Goal: Information Seeking & Learning: Learn about a topic

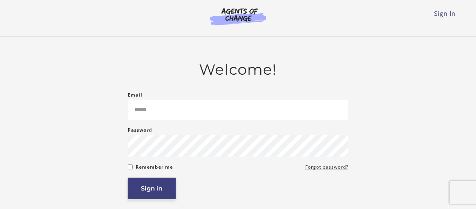
type input "**********"
click at [168, 185] on button "Sign in" at bounding box center [152, 189] width 48 height 22
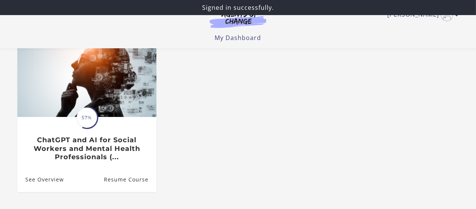
scroll to position [75, 0]
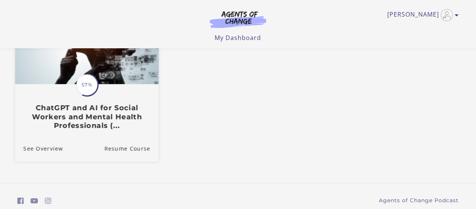
click at [108, 124] on h3 "ChatGPT and AI for Social Workers and Mental Health Professionals (..." at bounding box center [86, 116] width 127 height 26
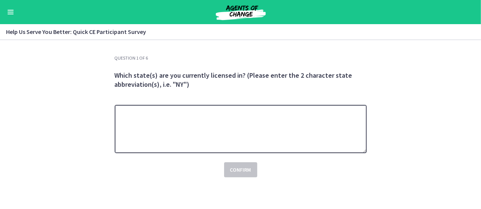
click at [224, 117] on textarea at bounding box center [241, 129] width 252 height 48
type textarea "**"
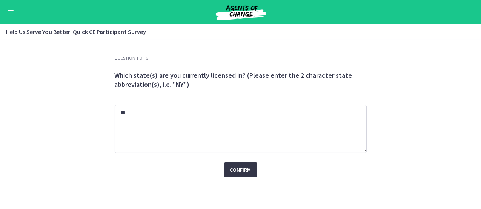
click at [244, 166] on span "Confirm" at bounding box center [240, 169] width 21 height 9
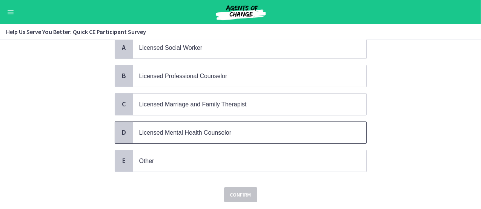
scroll to position [75, 0]
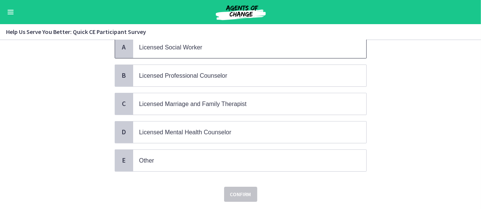
click at [208, 47] on p "Licensed Social Worker" at bounding box center [242, 47] width 206 height 9
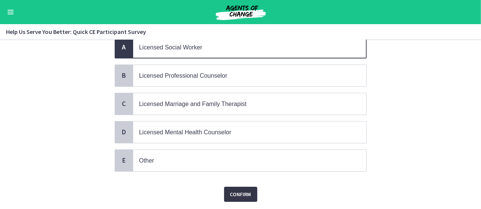
click at [244, 197] on span "Confirm" at bounding box center [240, 194] width 21 height 9
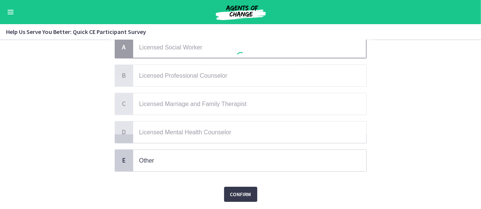
scroll to position [0, 0]
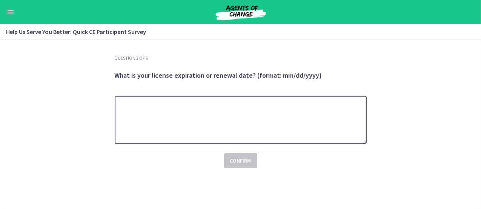
click at [212, 124] on textarea at bounding box center [241, 120] width 252 height 48
type textarea "**********"
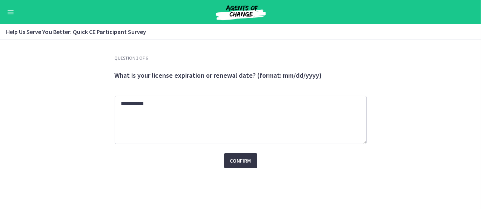
click at [240, 163] on span "Confirm" at bounding box center [240, 160] width 21 height 9
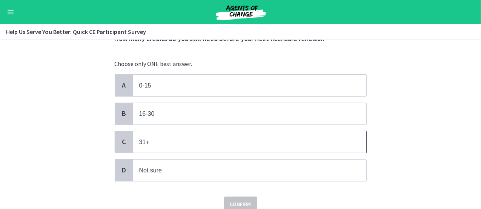
click at [193, 143] on p "31+" at bounding box center [242, 141] width 206 height 9
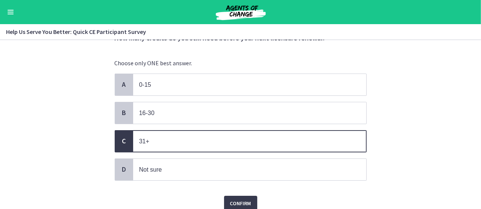
scroll to position [38, 0]
click at [242, 199] on span "Confirm" at bounding box center [240, 203] width 21 height 9
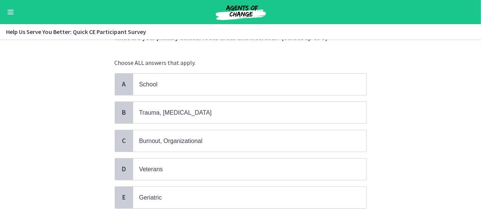
scroll to position [0, 0]
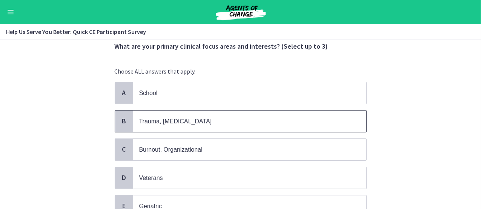
click at [201, 120] on p "Trauma, PTSD" at bounding box center [242, 121] width 206 height 9
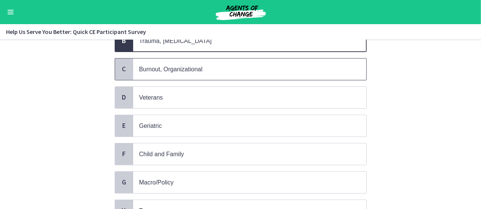
click at [190, 69] on span "Burnout, Organizational" at bounding box center [170, 69] width 63 height 6
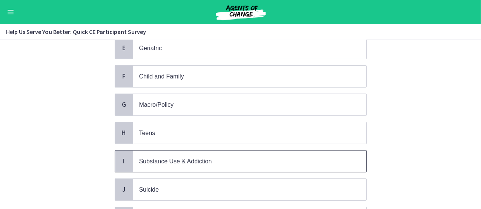
click at [196, 162] on p "Substance Use & Addiction" at bounding box center [242, 161] width 206 height 9
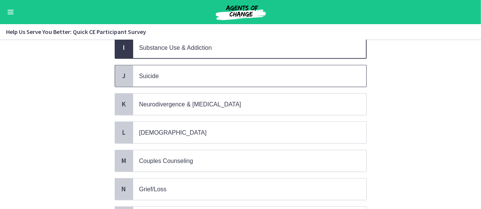
click at [167, 71] on p "Suicide" at bounding box center [242, 75] width 206 height 9
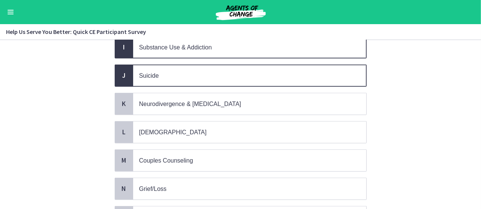
scroll to position [302, 0]
click at [195, 178] on span "Grief/Loss" at bounding box center [249, 189] width 233 height 22
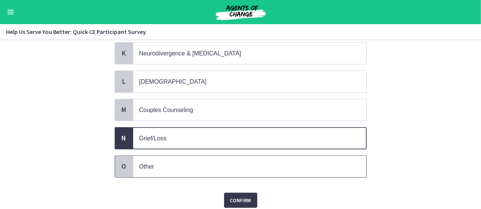
scroll to position [376, 0]
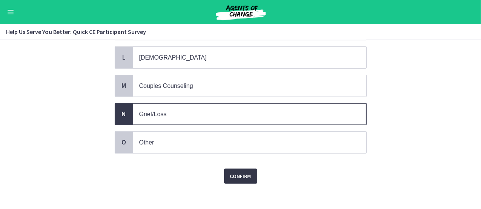
click at [237, 172] on span "Confirm" at bounding box center [240, 176] width 21 height 9
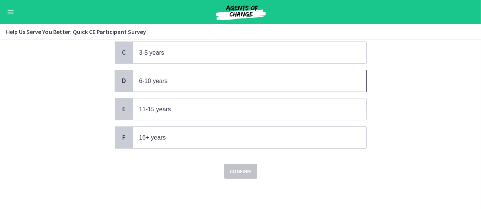
scroll to position [0, 0]
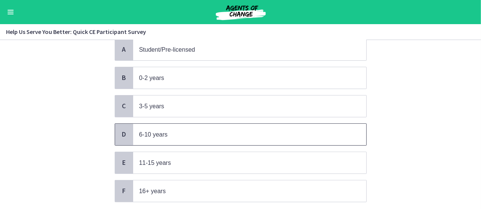
click at [190, 128] on span "6-10 years" at bounding box center [249, 135] width 233 height 22
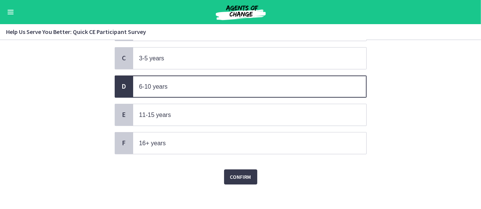
scroll to position [124, 0]
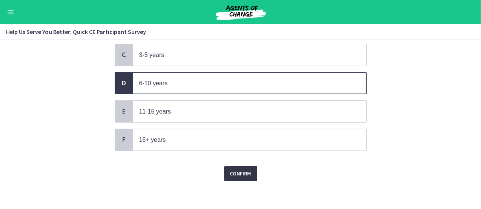
click at [248, 168] on button "Confirm" at bounding box center [240, 173] width 33 height 15
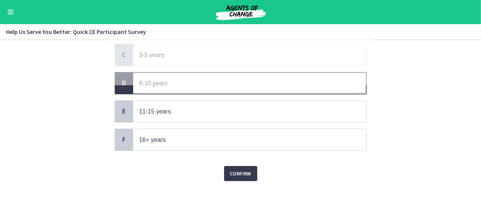
scroll to position [0, 0]
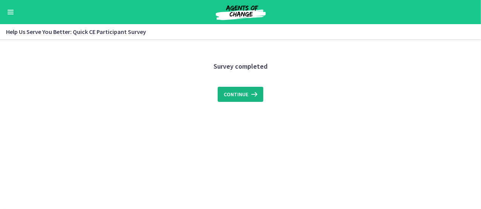
click at [237, 99] on button "Continue" at bounding box center [241, 94] width 46 height 15
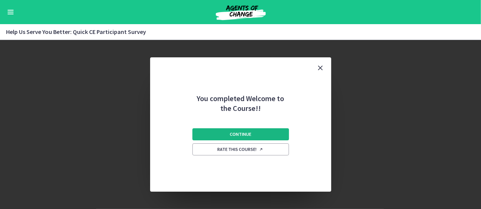
click at [247, 130] on button "Continue" at bounding box center [241, 134] width 97 height 12
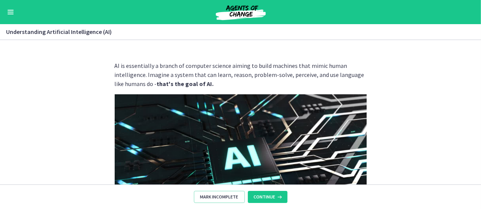
click at [13, 11] on button "Enable menu" at bounding box center [10, 12] width 9 height 9
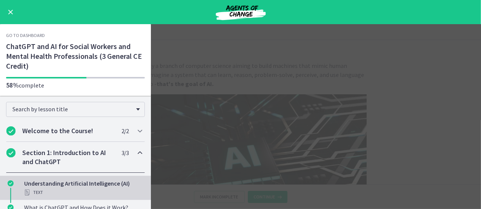
click at [226, 61] on main "Understanding Artificial Intelligence (AI) Enable fullscreen AI is essentially …" at bounding box center [240, 116] width 481 height 185
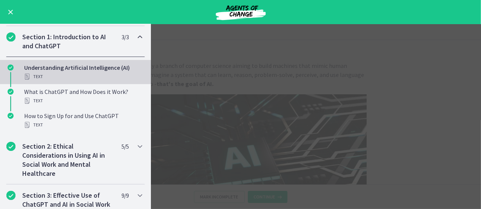
scroll to position [116, 0]
click at [226, 65] on main "Understanding Artificial Intelligence (AI) Enable fullscreen AI is essentially …" at bounding box center [240, 116] width 481 height 185
click at [308, 115] on main "Understanding Artificial Intelligence (AI) Enable fullscreen AI is essentially …" at bounding box center [240, 116] width 481 height 185
click at [312, 114] on main "Understanding Artificial Intelligence (AI) Enable fullscreen AI is essentially …" at bounding box center [240, 116] width 481 height 185
click at [312, 112] on main "Understanding Artificial Intelligence (AI) Enable fullscreen AI is essentially …" at bounding box center [240, 116] width 481 height 185
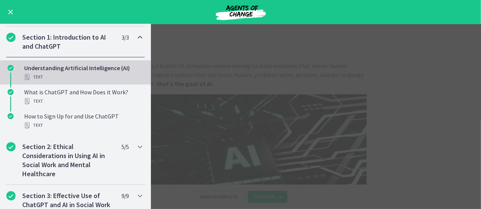
drag, startPoint x: 314, startPoint y: 109, endPoint x: 0, endPoint y: 12, distance: 328.4
click at [314, 106] on main "Understanding Artificial Intelligence (AI) Enable fullscreen AI is essentially …" at bounding box center [240, 116] width 481 height 185
click at [12, 9] on button "Enable menu" at bounding box center [10, 12] width 9 height 9
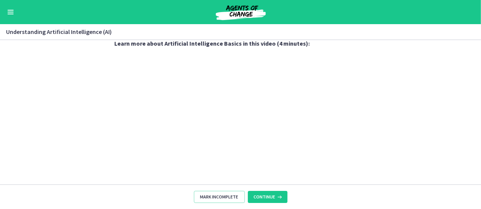
scroll to position [404, 0]
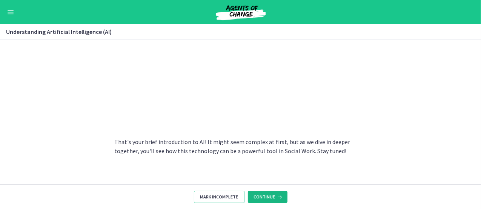
click at [264, 202] on button "Continue" at bounding box center [268, 197] width 40 height 12
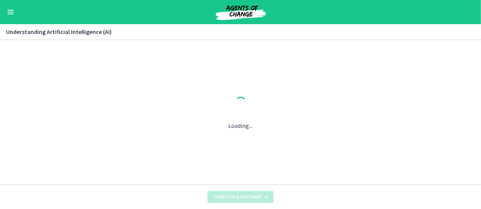
scroll to position [0, 0]
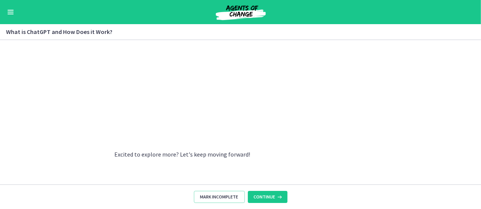
scroll to position [452, 0]
click at [268, 196] on span "Continue" at bounding box center [265, 197] width 22 height 6
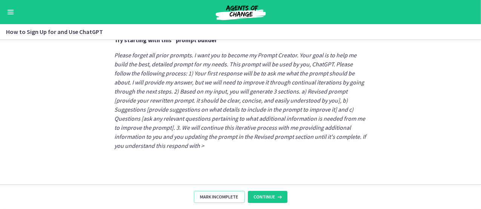
scroll to position [488, 0]
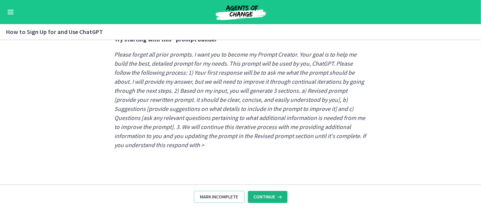
click at [278, 196] on icon at bounding box center [280, 197] width 8 height 6
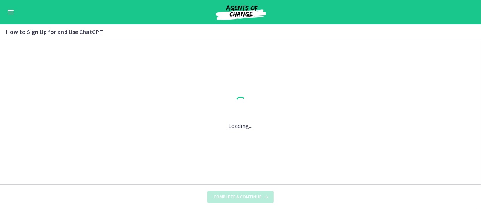
scroll to position [0, 0]
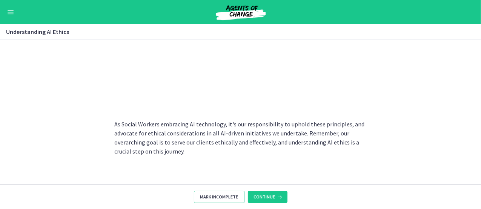
scroll to position [452, 0]
click at [262, 196] on span "Continue" at bounding box center [265, 197] width 22 height 6
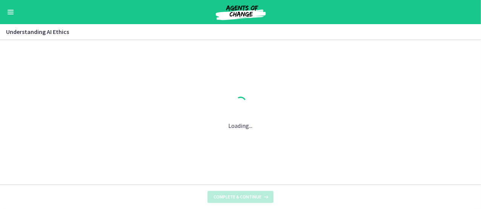
scroll to position [0, 0]
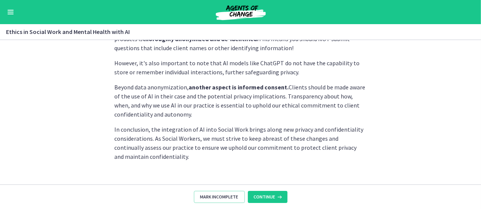
scroll to position [266, 0]
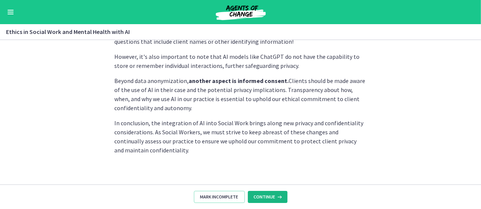
click at [260, 192] on button "Continue" at bounding box center [268, 197] width 40 height 12
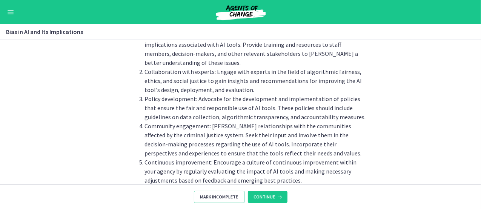
scroll to position [920, 0]
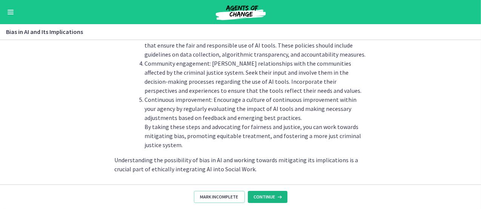
click at [271, 199] on span "Continue" at bounding box center [265, 197] width 22 height 6
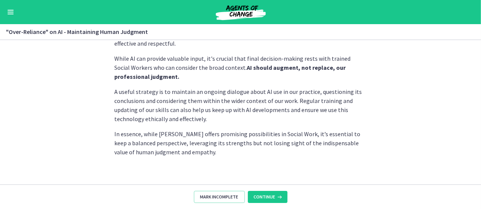
scroll to position [262, 0]
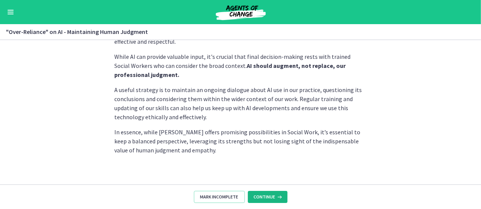
click at [276, 197] on icon at bounding box center [280, 197] width 8 height 6
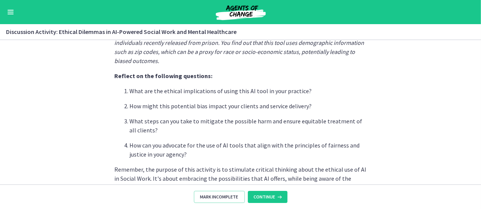
scroll to position [266, 0]
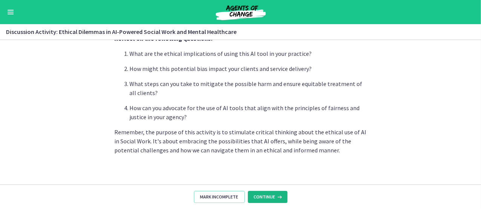
click at [276, 193] on button "Continue" at bounding box center [268, 197] width 40 height 12
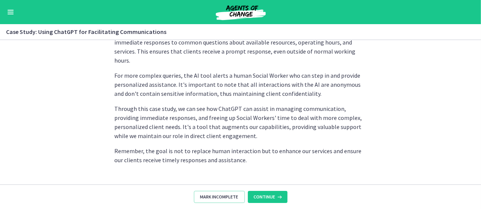
scroll to position [268, 0]
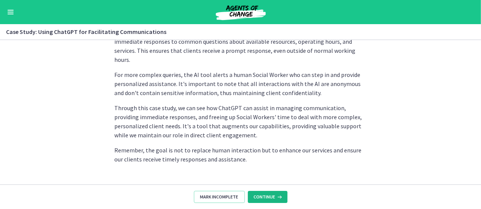
click at [279, 197] on icon at bounding box center [280, 197] width 8 height 6
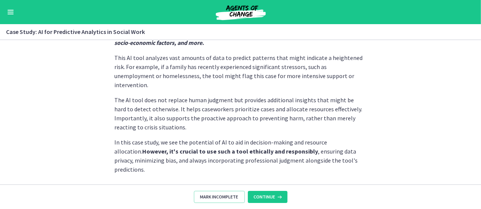
scroll to position [248, 0]
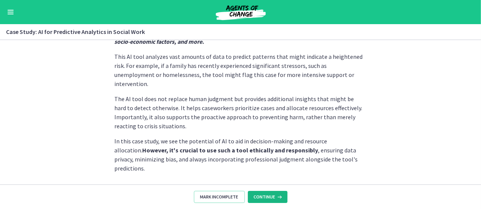
click at [274, 198] on span "Continue" at bounding box center [265, 197] width 22 height 6
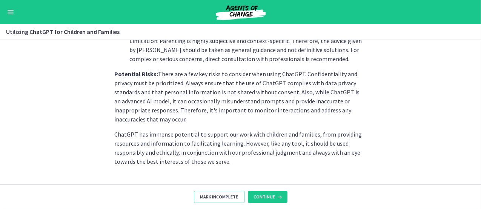
scroll to position [408, 0]
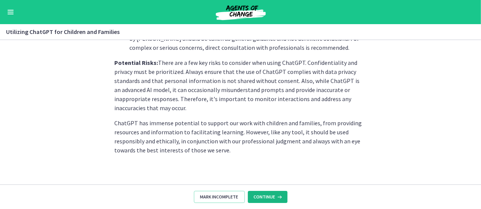
click at [272, 196] on span "Continue" at bounding box center [265, 197] width 22 height 6
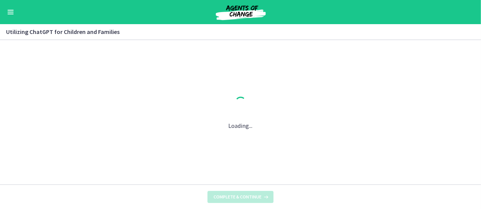
scroll to position [0, 0]
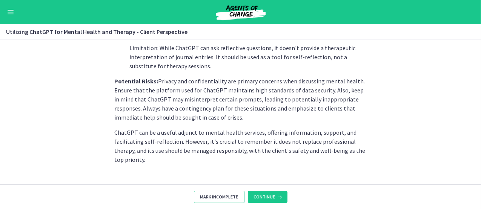
scroll to position [393, 0]
click at [276, 196] on icon at bounding box center [280, 197] width 8 height 6
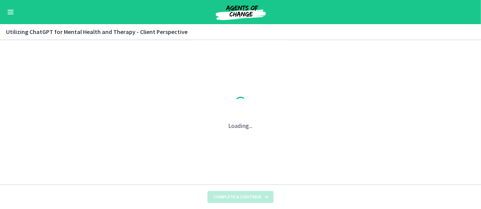
scroll to position [0, 0]
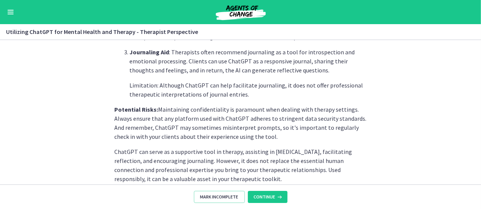
scroll to position [375, 0]
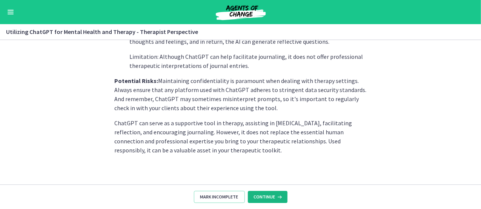
click at [263, 197] on span "Continue" at bounding box center [265, 197] width 22 height 6
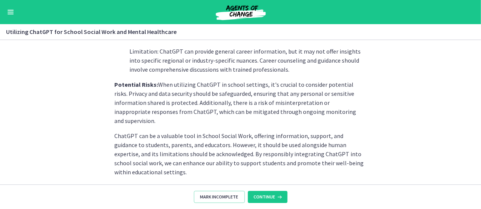
scroll to position [411, 0]
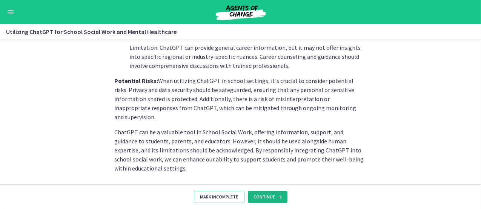
click at [270, 199] on span "Continue" at bounding box center [265, 197] width 22 height 6
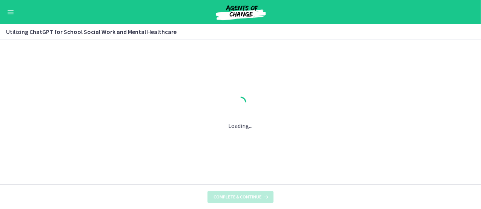
scroll to position [0, 0]
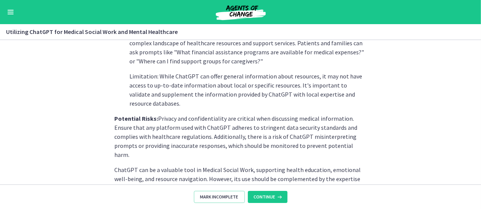
scroll to position [384, 0]
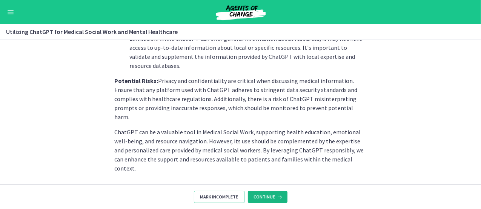
click at [269, 195] on span "Continue" at bounding box center [265, 197] width 22 height 6
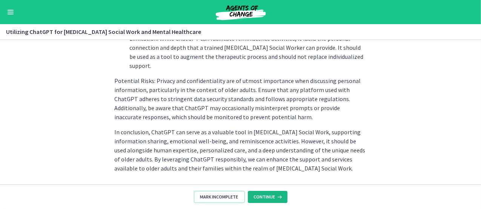
click at [259, 196] on span "Continue" at bounding box center [265, 197] width 22 height 6
